Goal: Task Accomplishment & Management: Complete application form

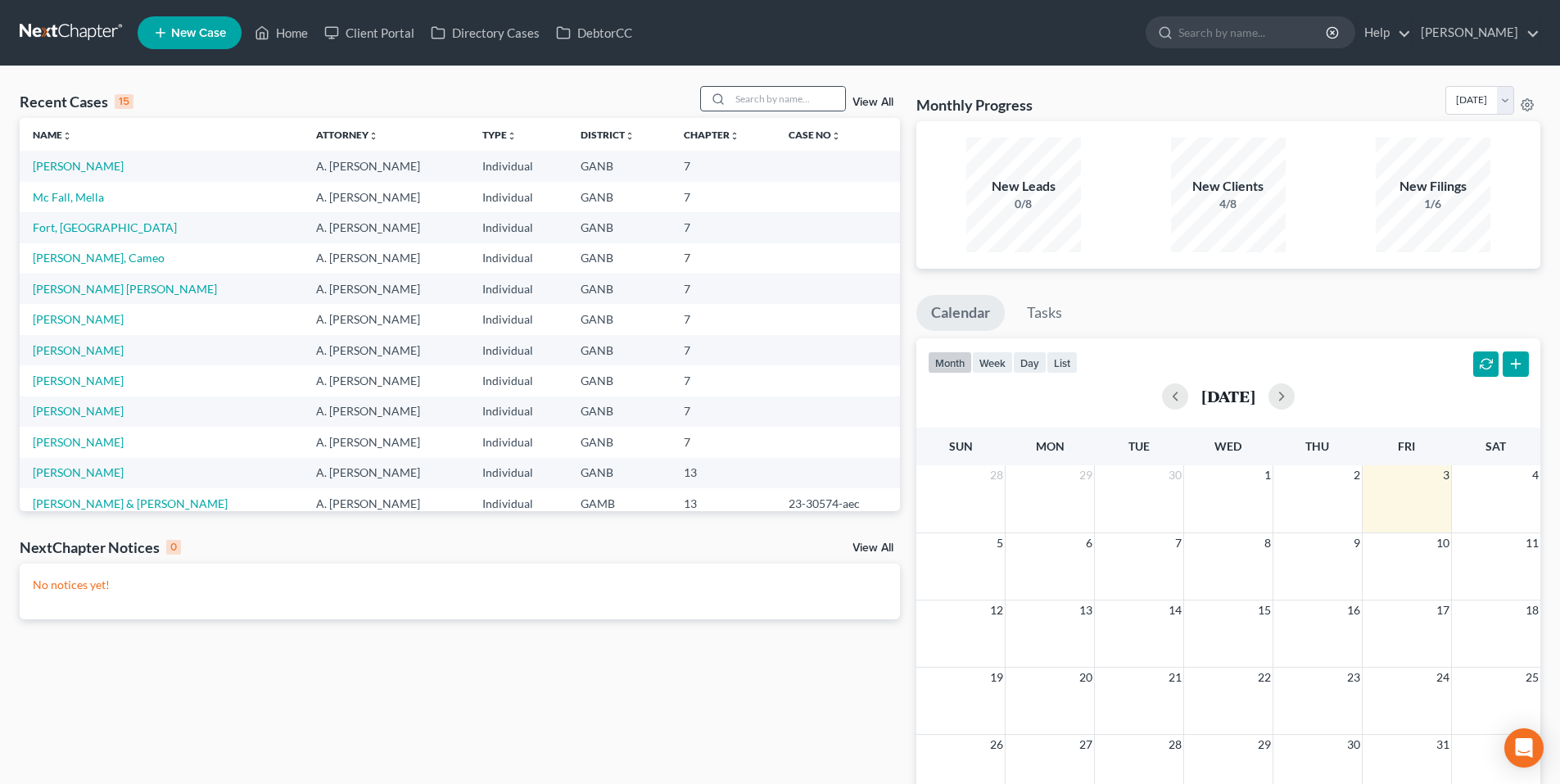
click at [720, 95] on icon at bounding box center [718, 99] width 13 height 13
click at [792, 90] on input "search" at bounding box center [788, 99] width 114 height 24
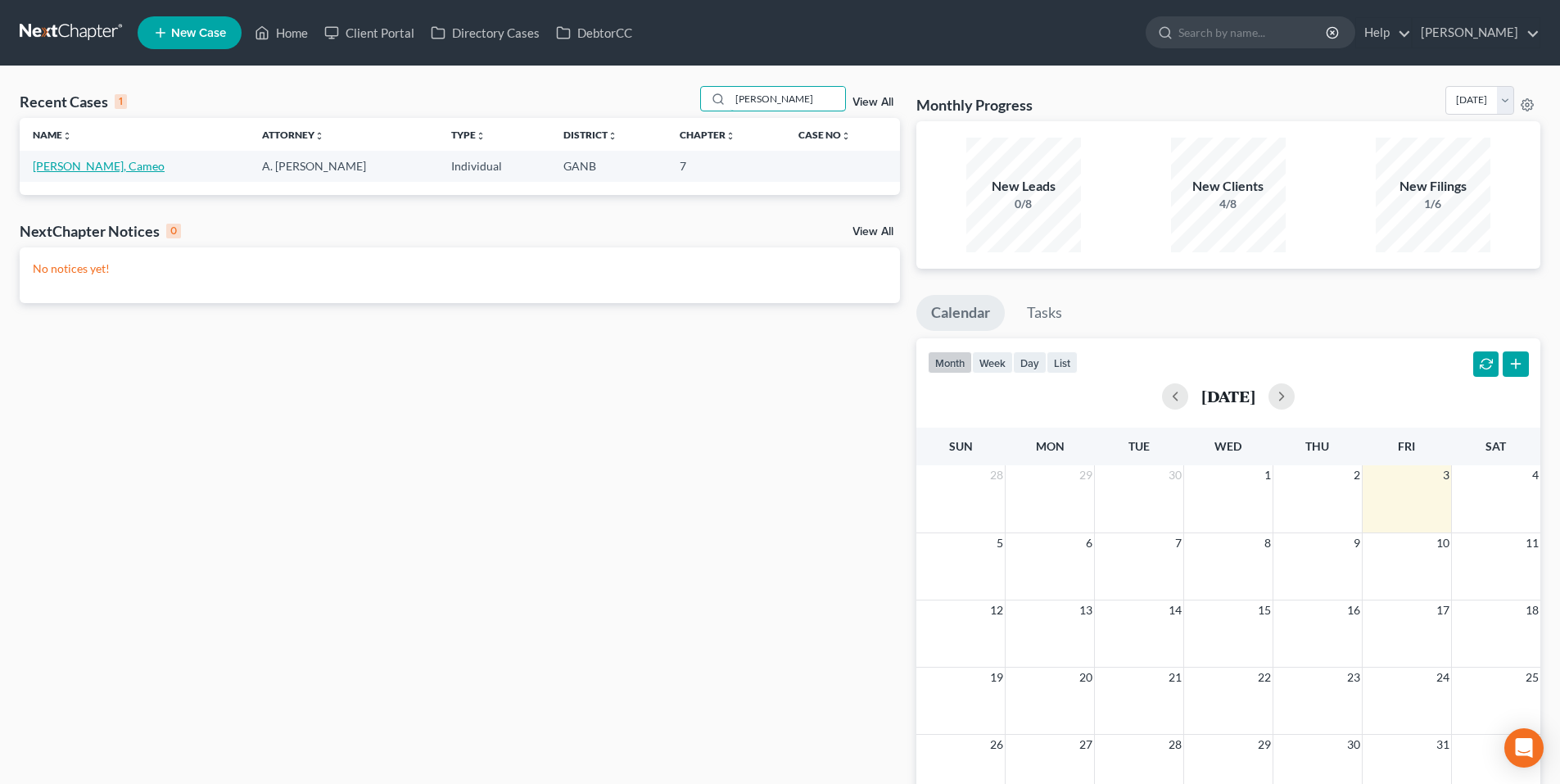
type input "quinn"
click at [50, 164] on link "[PERSON_NAME], Cameo" at bounding box center [99, 165] width 132 height 14
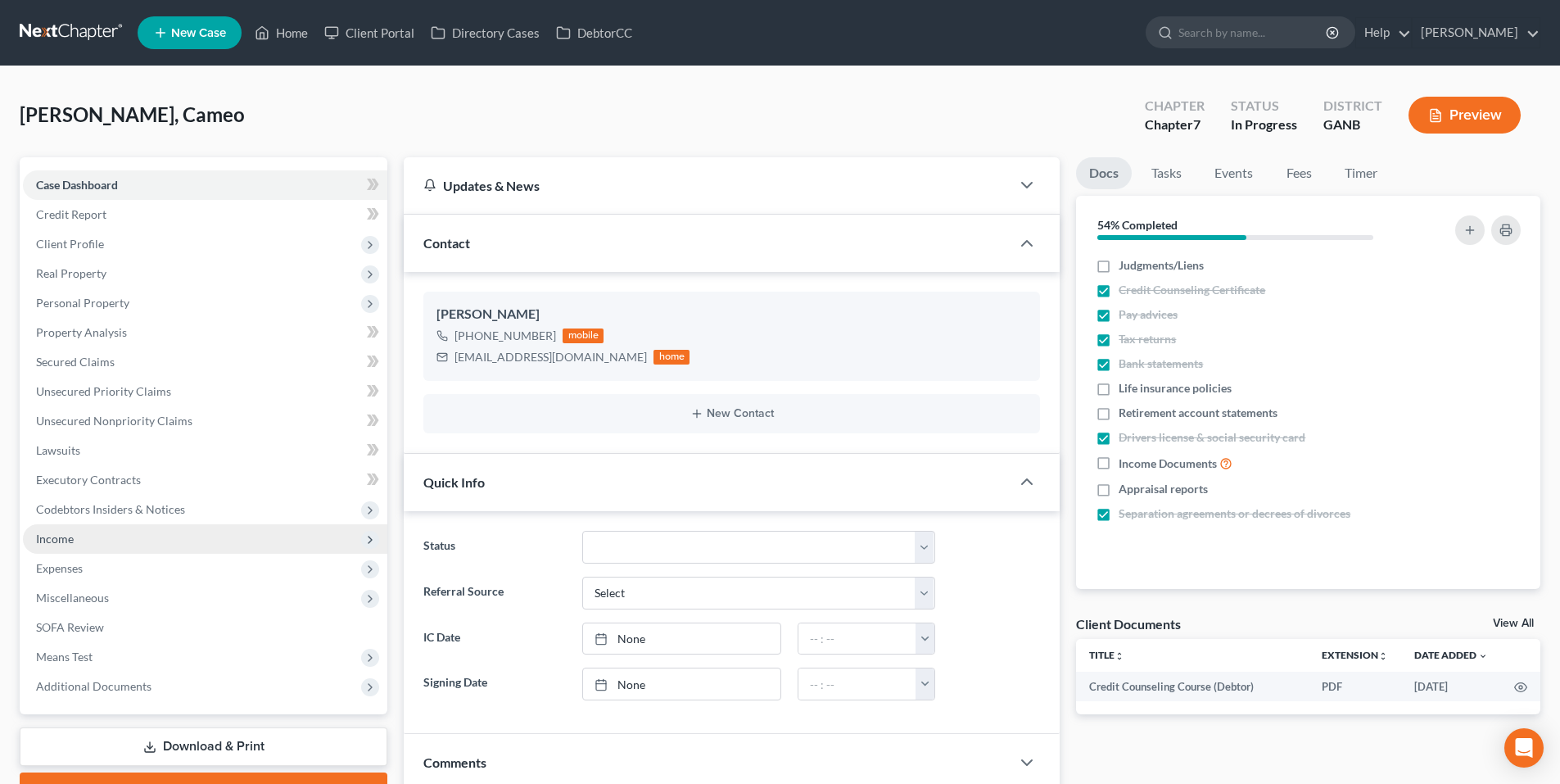
click at [89, 550] on span "Income" at bounding box center [205, 539] width 364 height 30
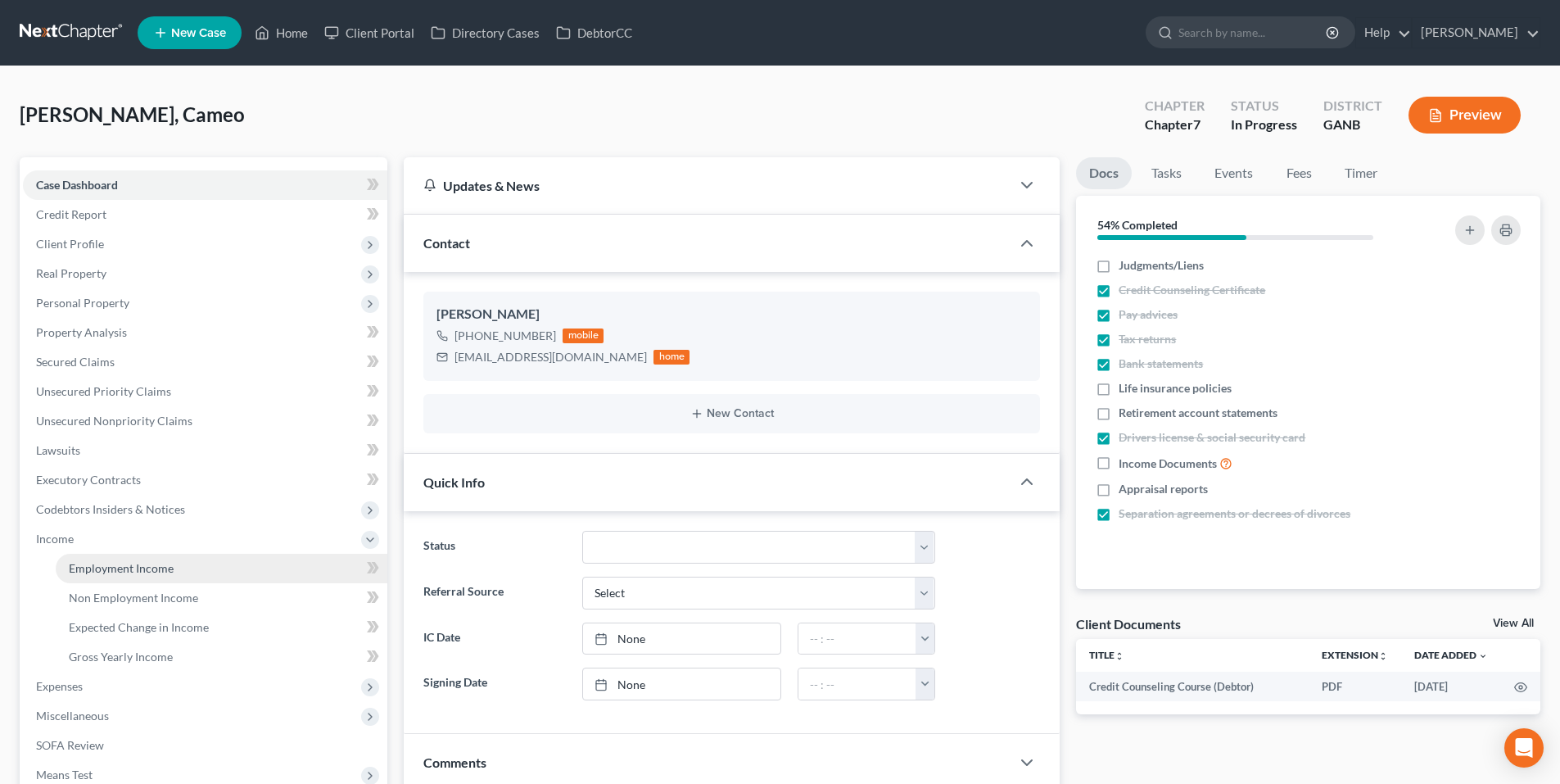
click at [98, 572] on span "Employment Income" at bounding box center [122, 567] width 105 height 14
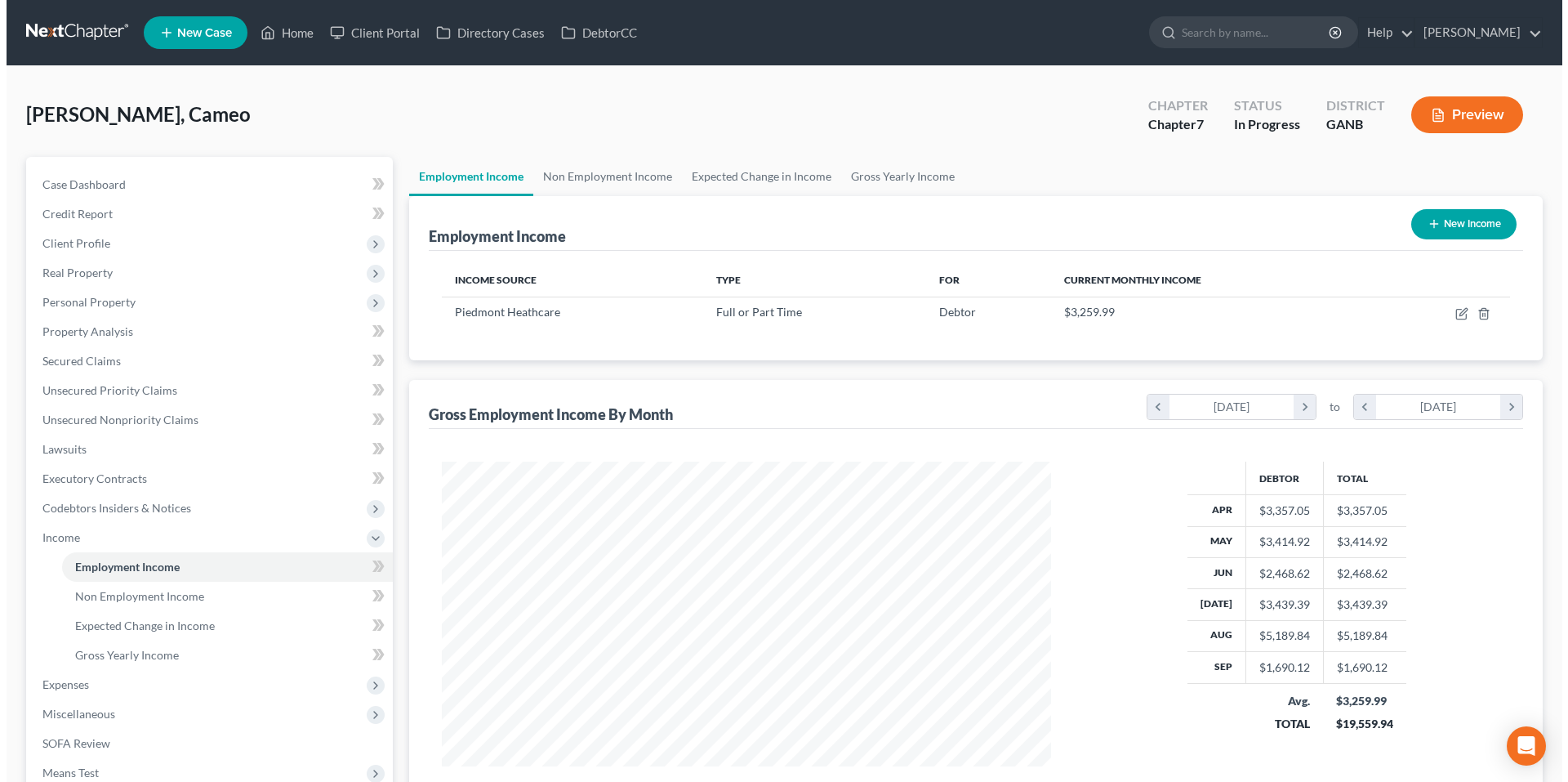
scroll to position [305, 642]
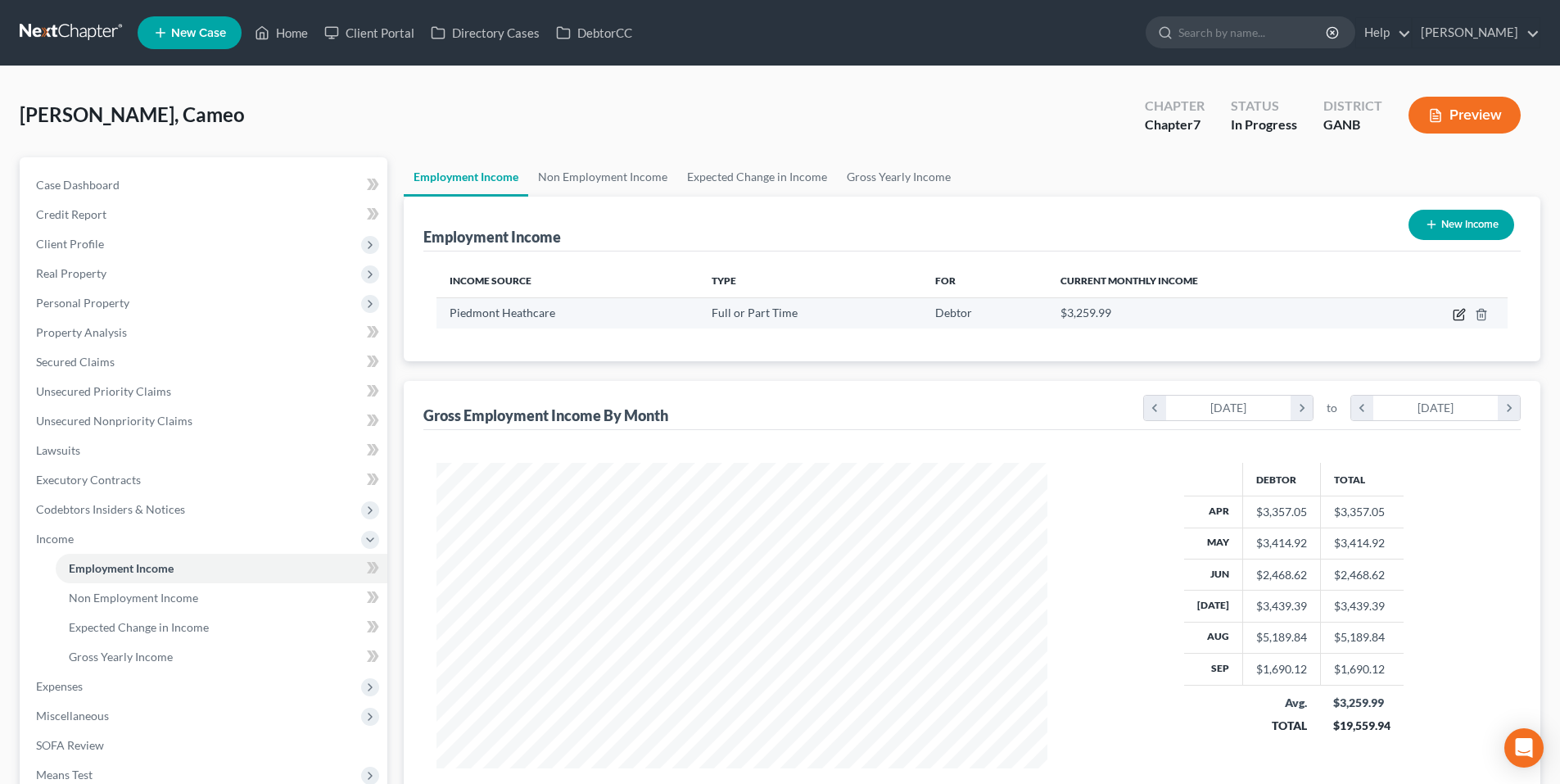
click at [1455, 317] on icon "button" at bounding box center [1459, 315] width 10 height 10
select select "0"
select select "10"
select select "2"
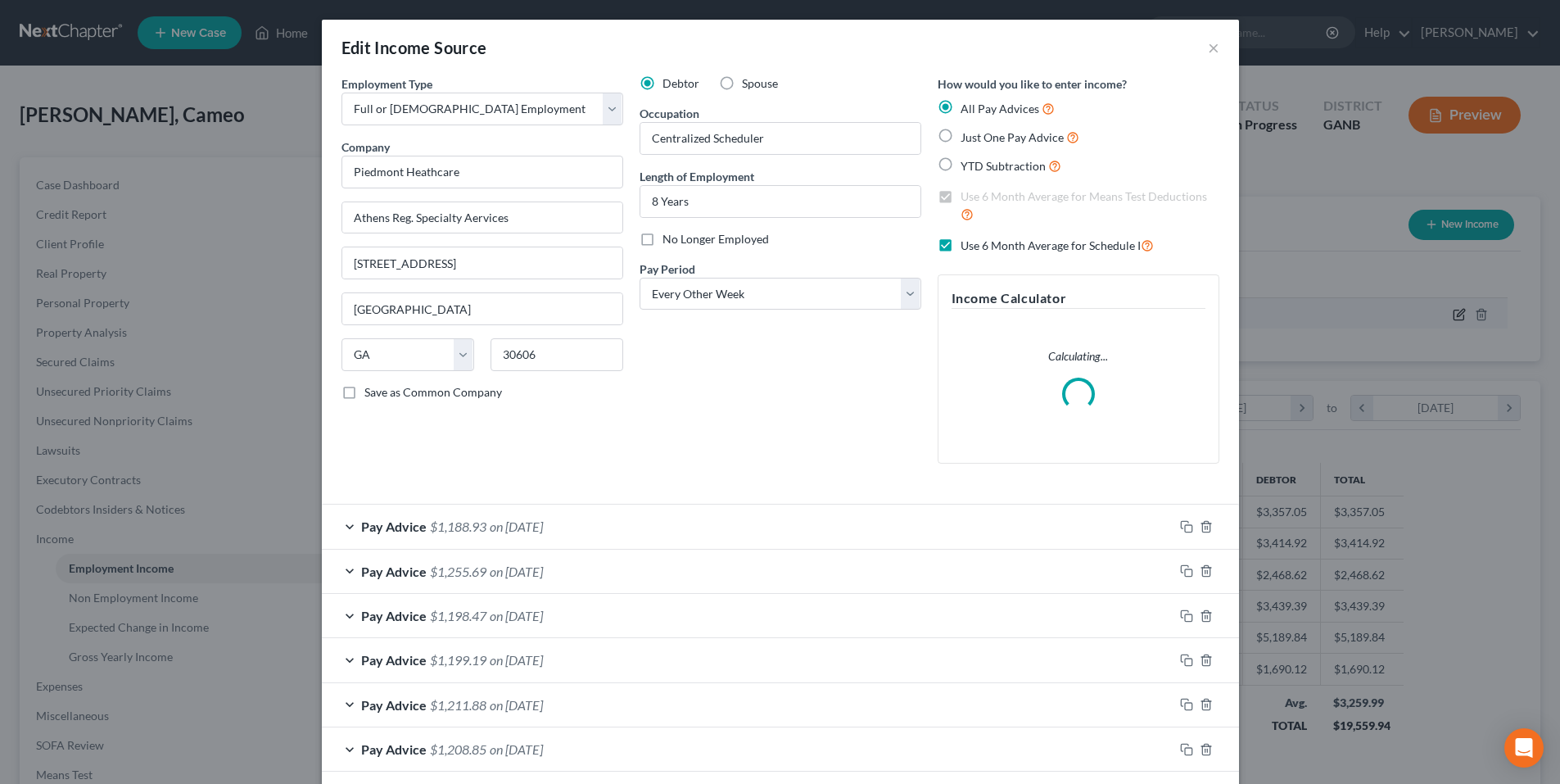
scroll to position [308, 649]
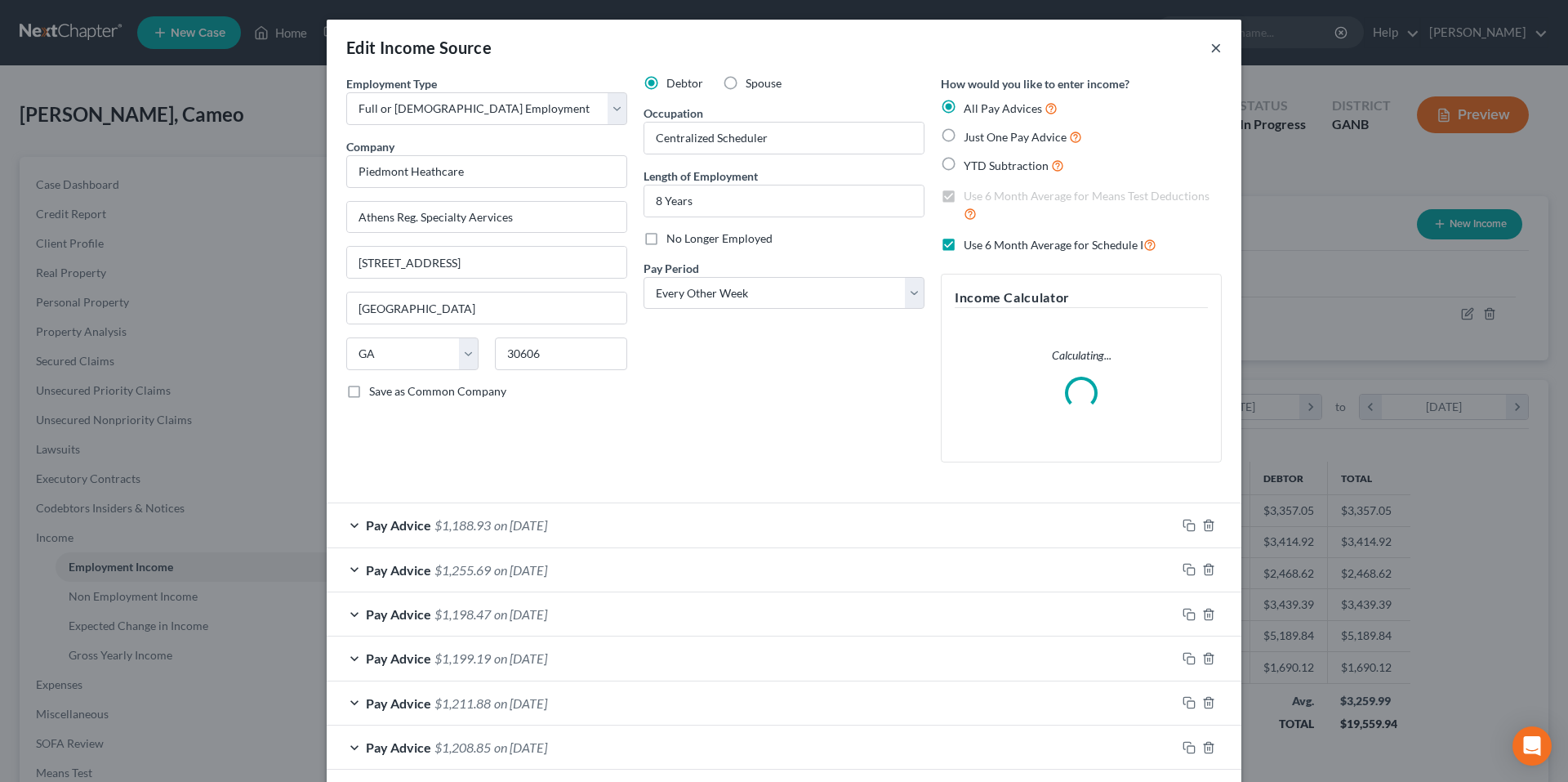
click at [1211, 44] on button "×" at bounding box center [1216, 47] width 11 height 19
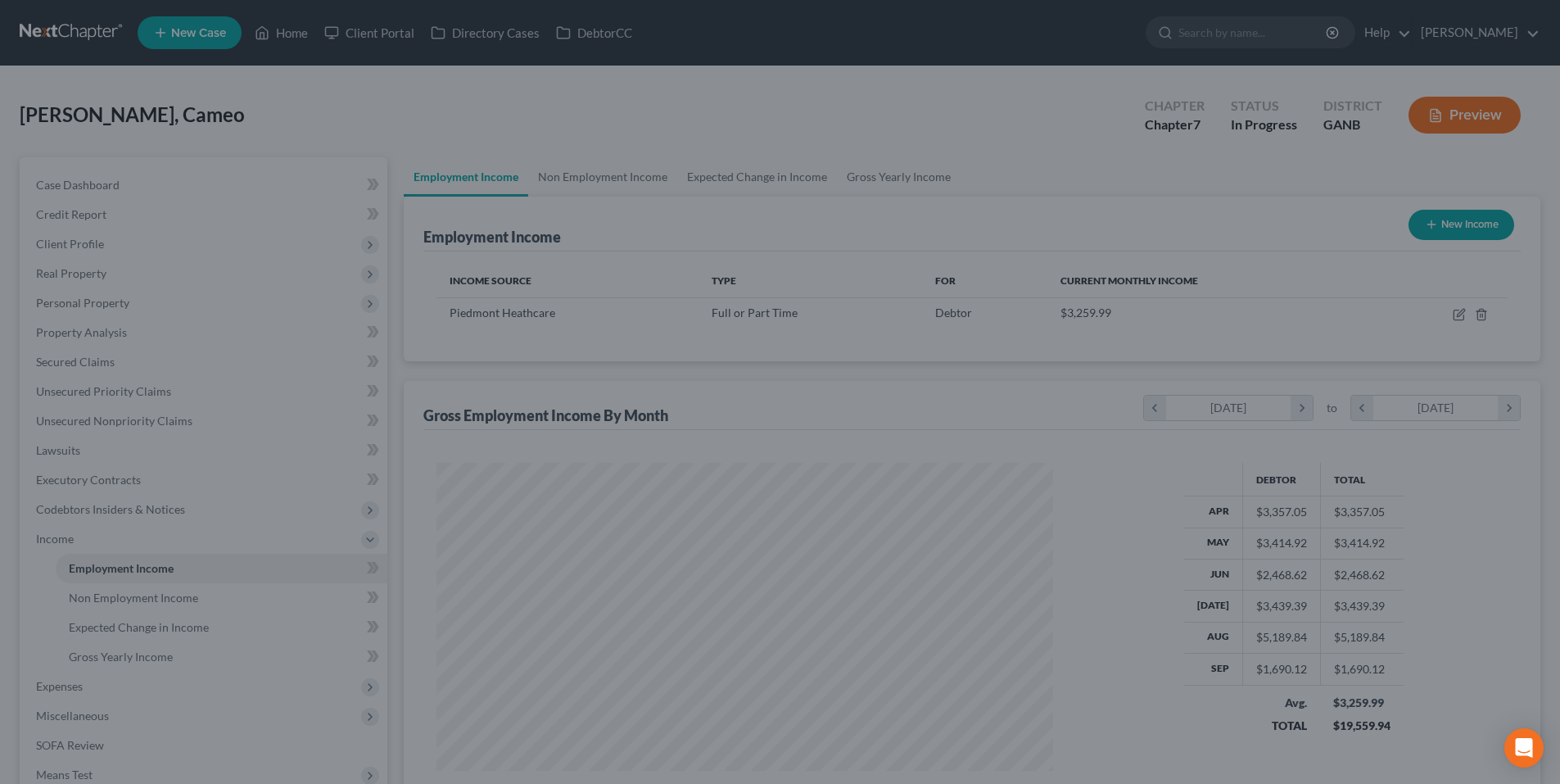
scroll to position [818462, 818281]
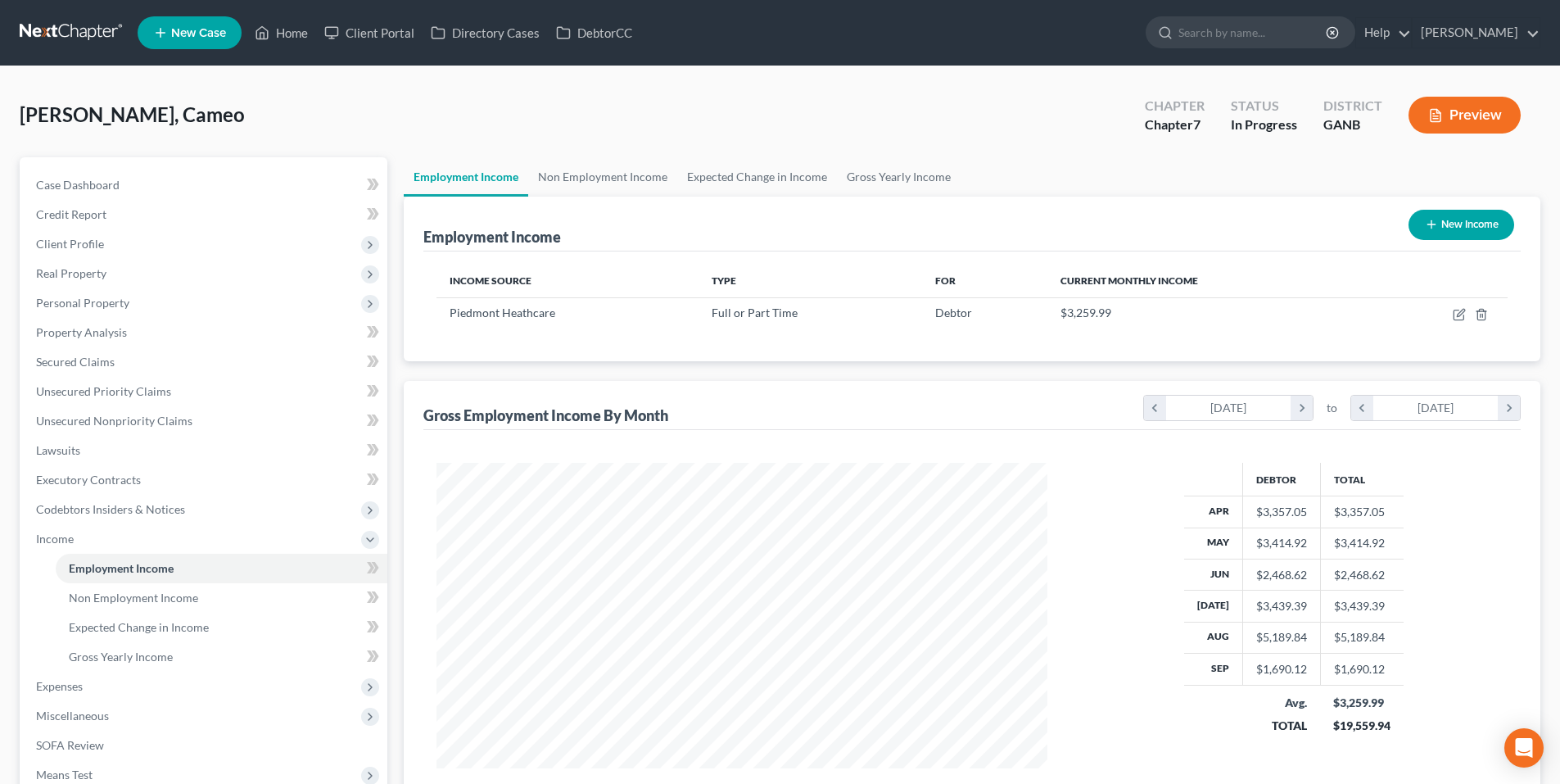
click at [93, 31] on link at bounding box center [72, 33] width 105 height 30
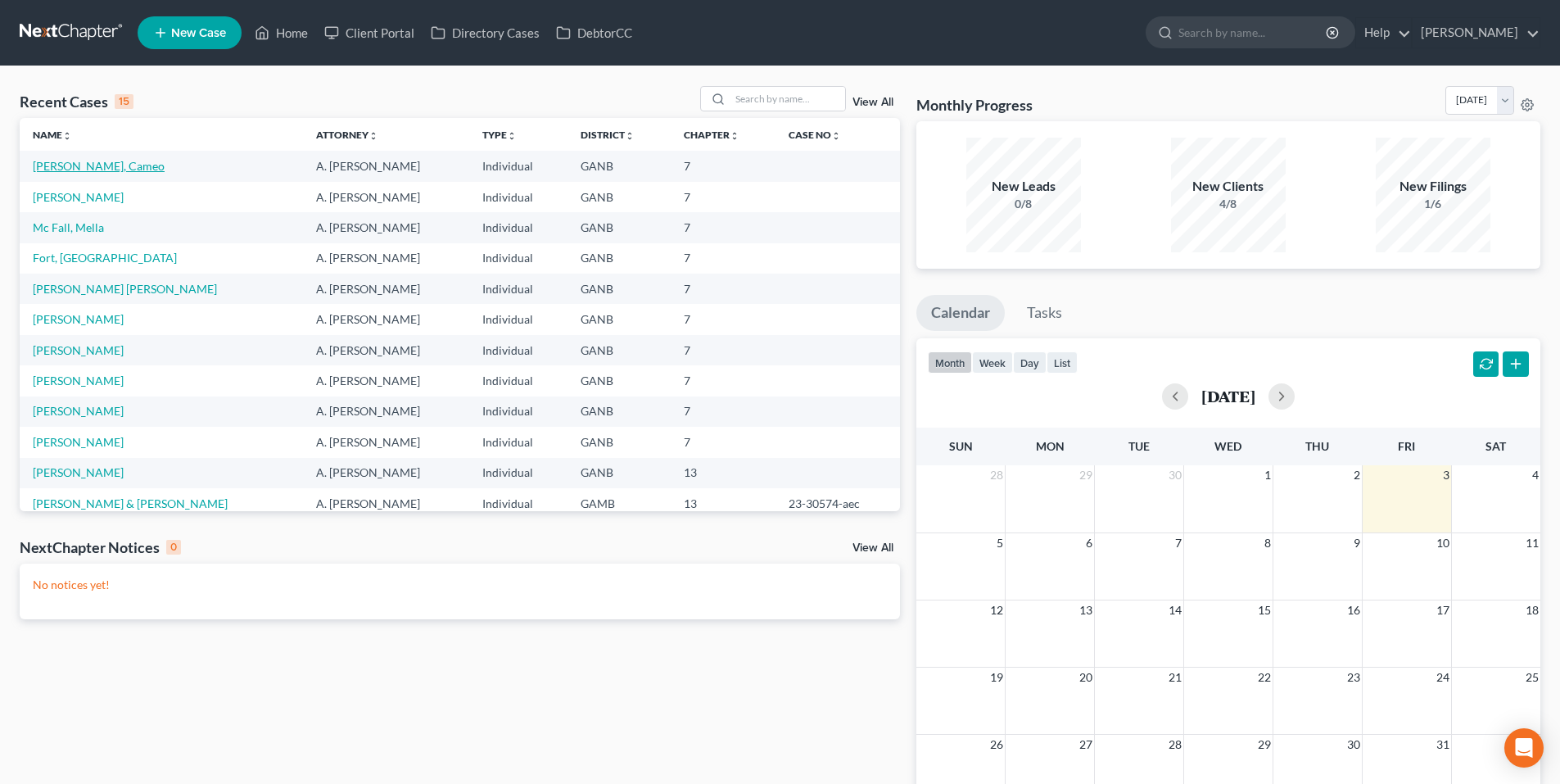
click at [91, 167] on link "[PERSON_NAME], Cameo" at bounding box center [99, 165] width 132 height 14
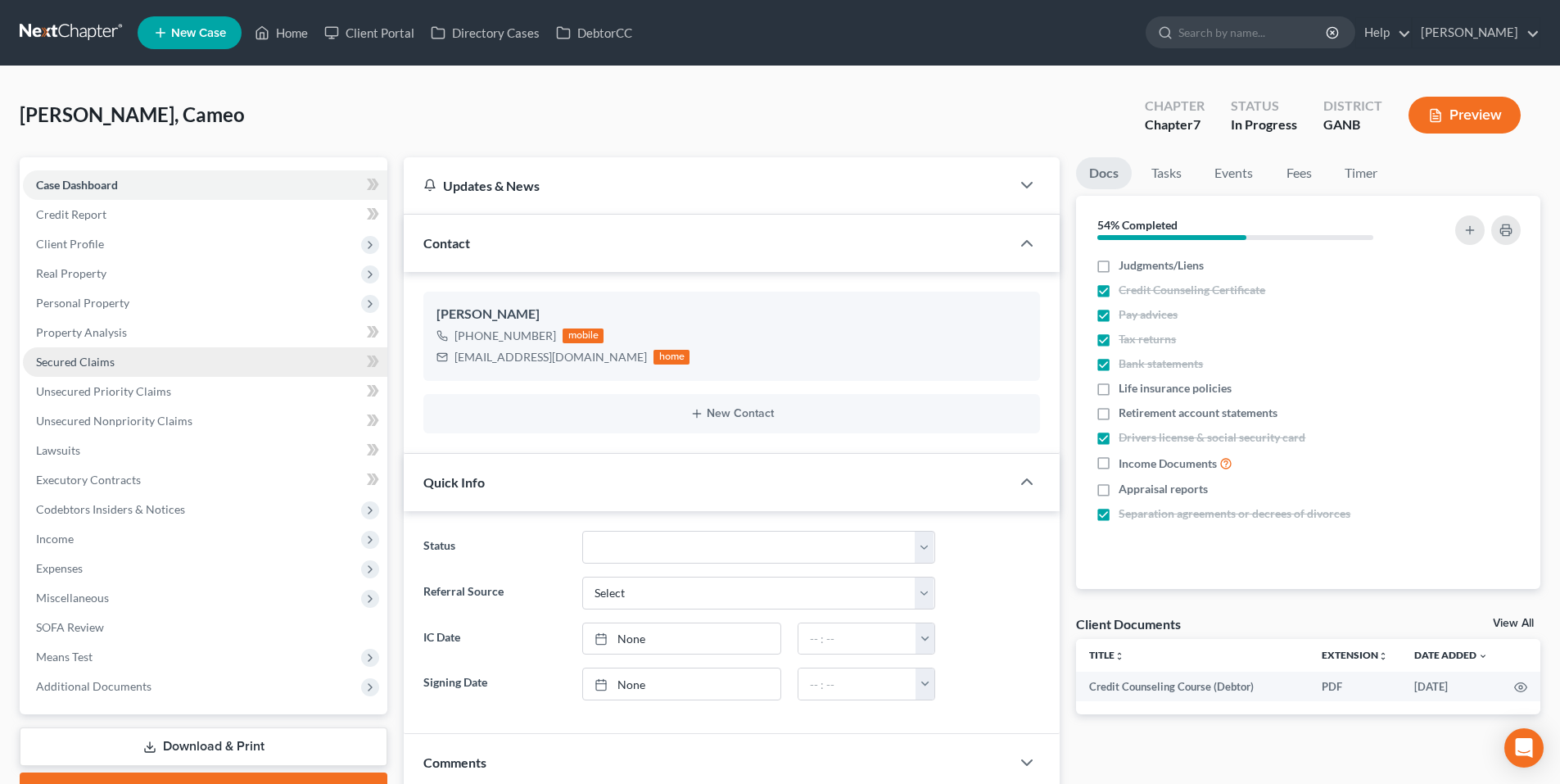
click at [90, 355] on span "Secured Claims" at bounding box center [75, 361] width 78 height 14
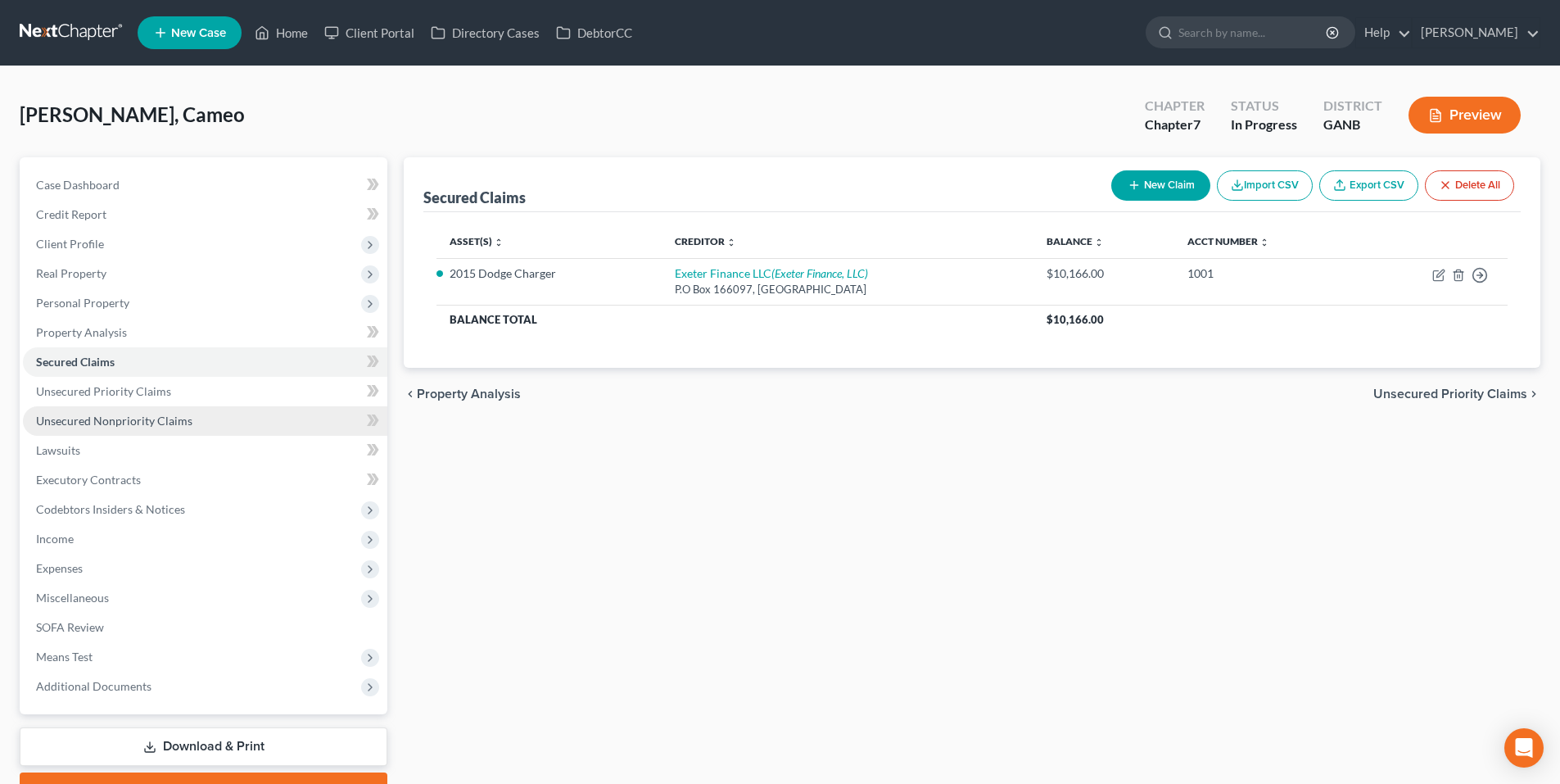
click at [79, 425] on span "Unsecured Nonpriority Claims" at bounding box center [114, 420] width 157 height 14
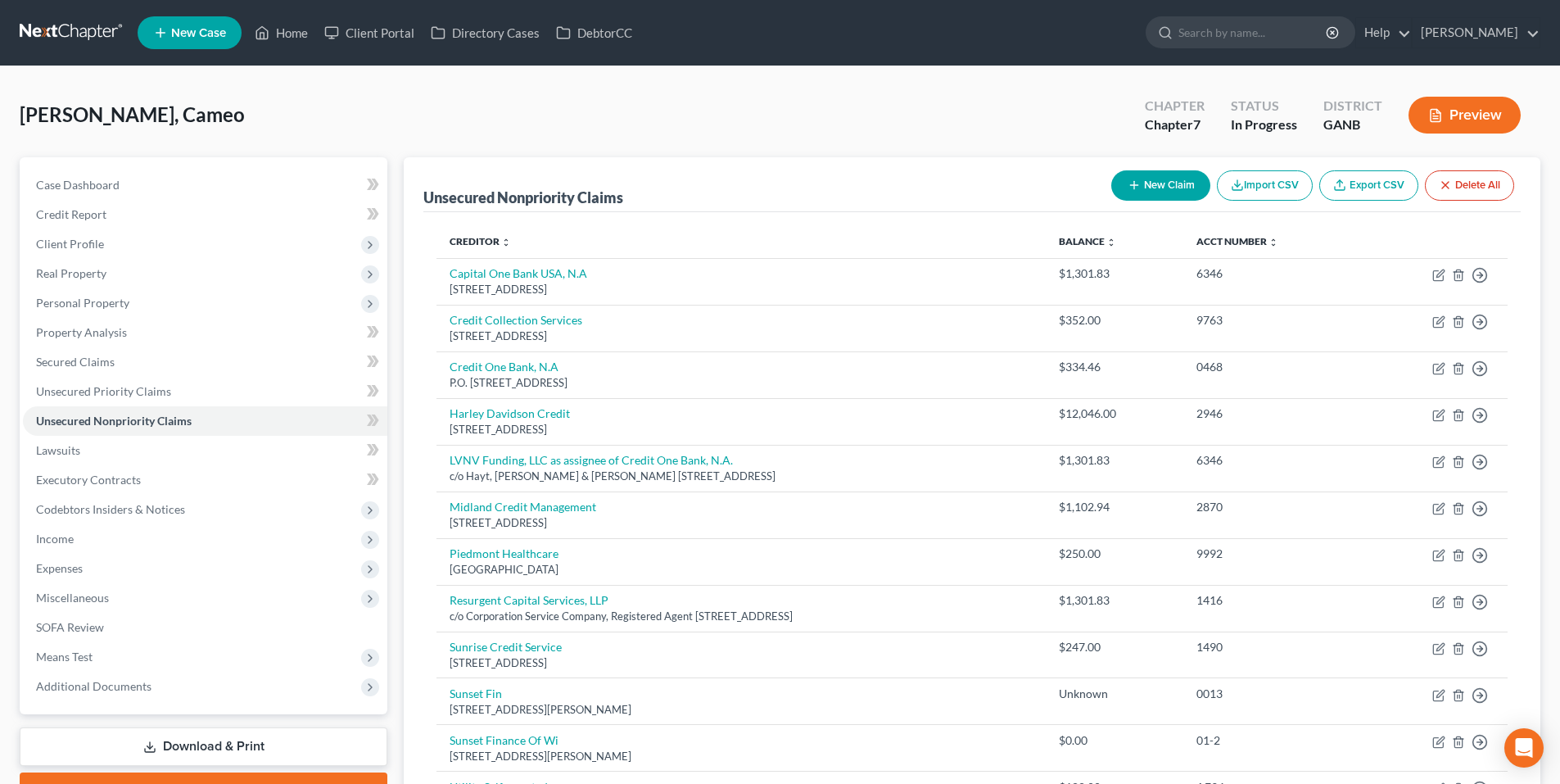
click at [60, 32] on link at bounding box center [72, 33] width 105 height 30
